Goal: Find specific page/section: Find specific page/section

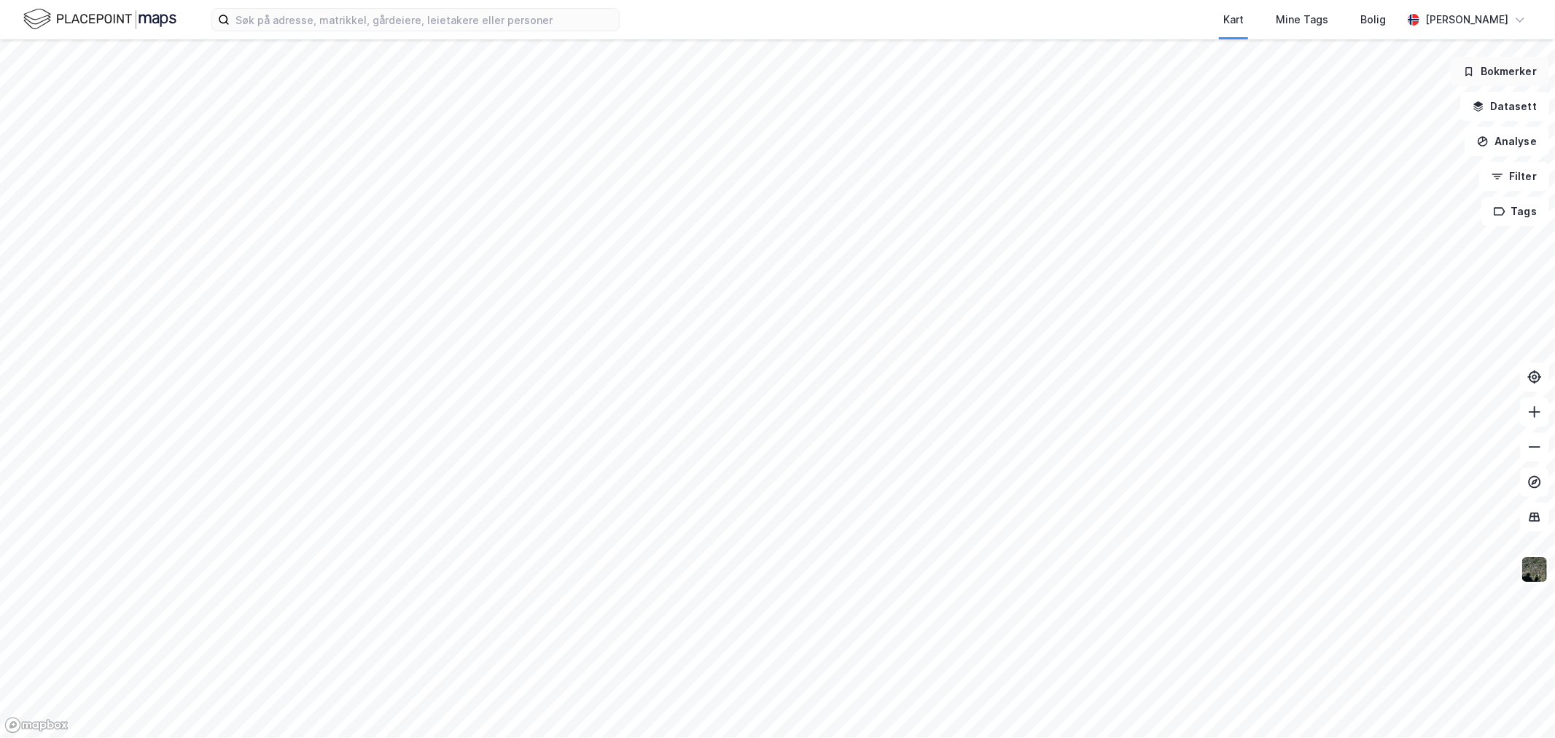
click at [1500, 77] on button "Bokmerker" at bounding box center [1499, 71] width 98 height 29
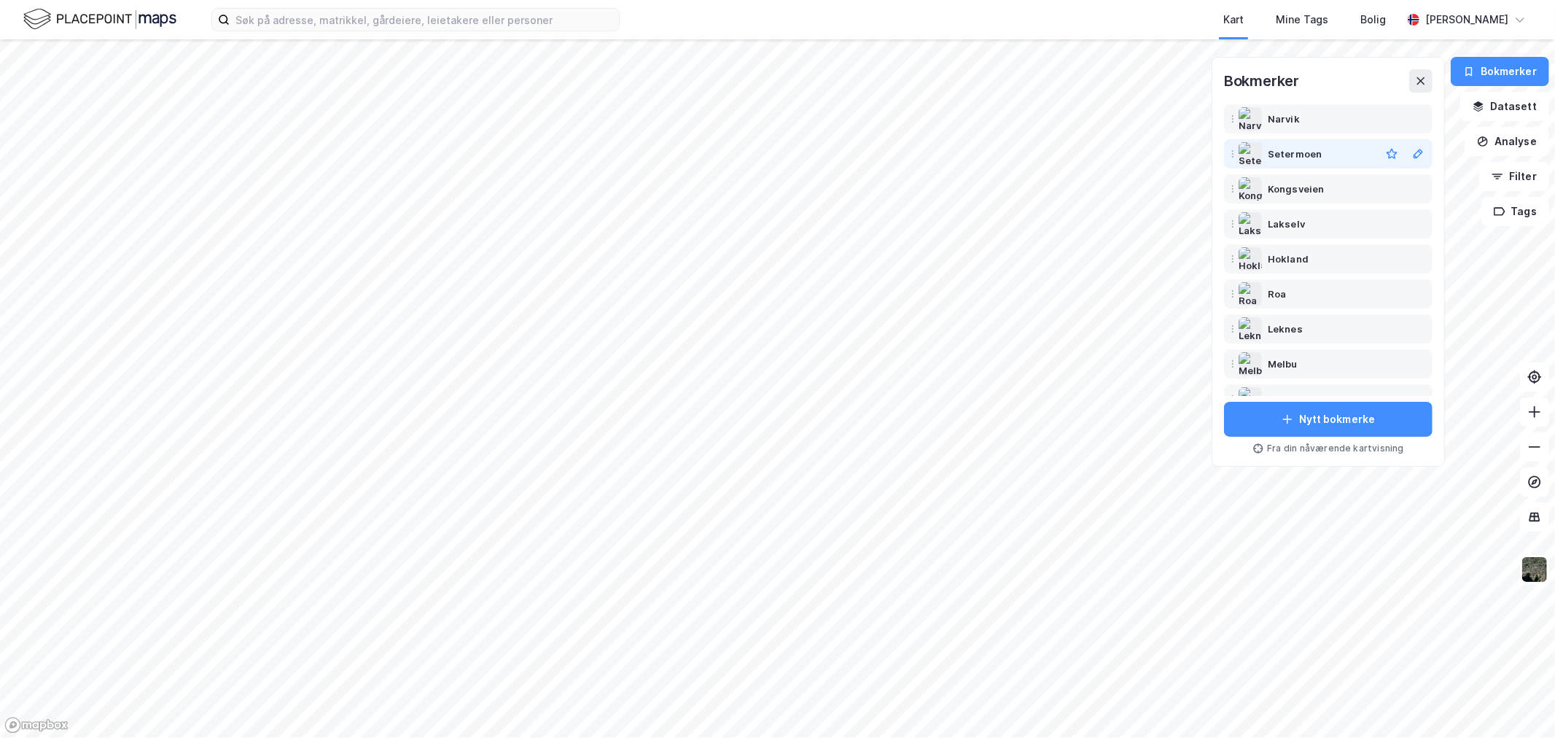
click at [1299, 156] on div "Setermoen" at bounding box center [1294, 153] width 54 height 17
